Goal: Navigation & Orientation: Find specific page/section

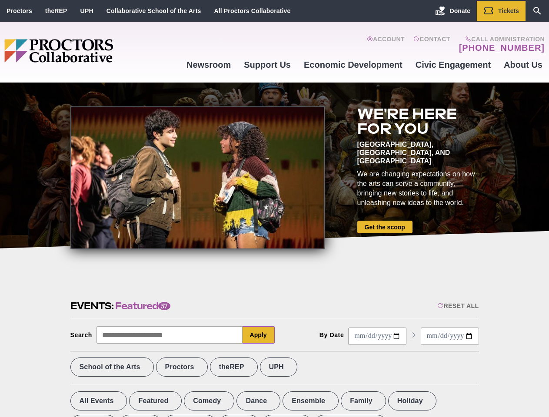
click at [274, 209] on div at bounding box center [197, 177] width 254 height 143
click at [457, 306] on div "Reset All" at bounding box center [457, 305] width 41 height 7
click at [258, 335] on button "Apply" at bounding box center [258, 334] width 32 height 17
